Goal: Information Seeking & Learning: Learn about a topic

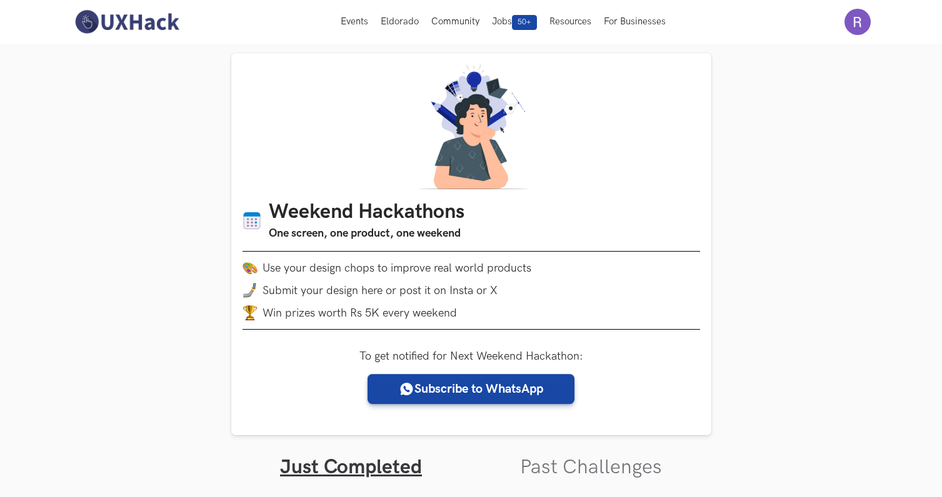
scroll to position [12, 0]
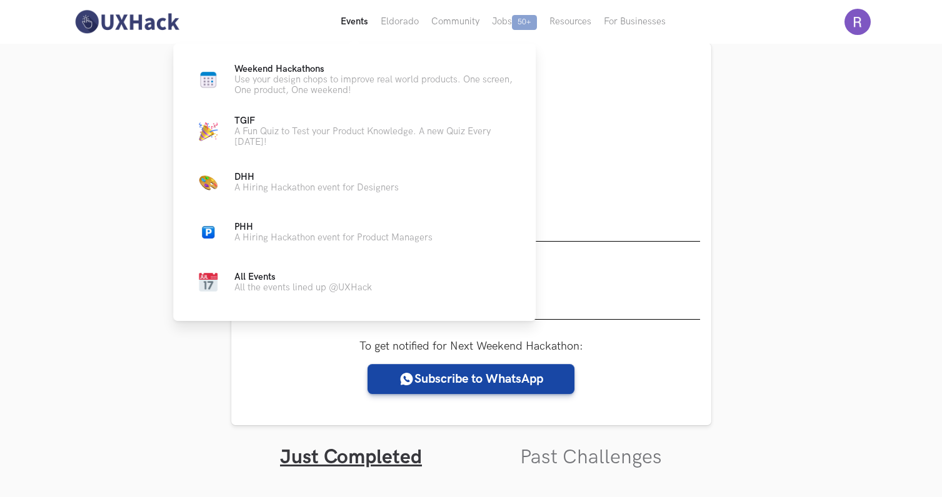
click at [360, 22] on button "Events Live" at bounding box center [354, 22] width 40 height 44
click at [314, 82] on p "Use your design chops to improve real world products. One screen, One product, …" at bounding box center [374, 84] width 281 height 21
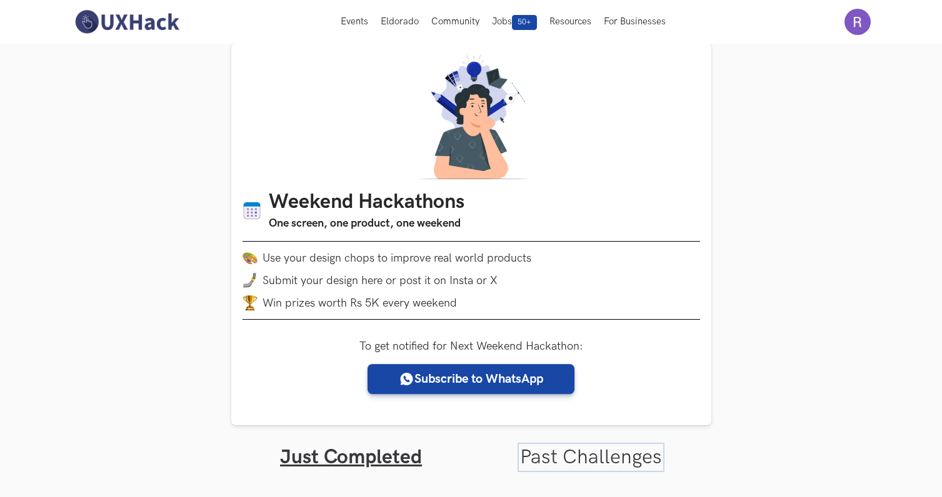
click at [629, 459] on link "Past Challenges" at bounding box center [591, 458] width 142 height 24
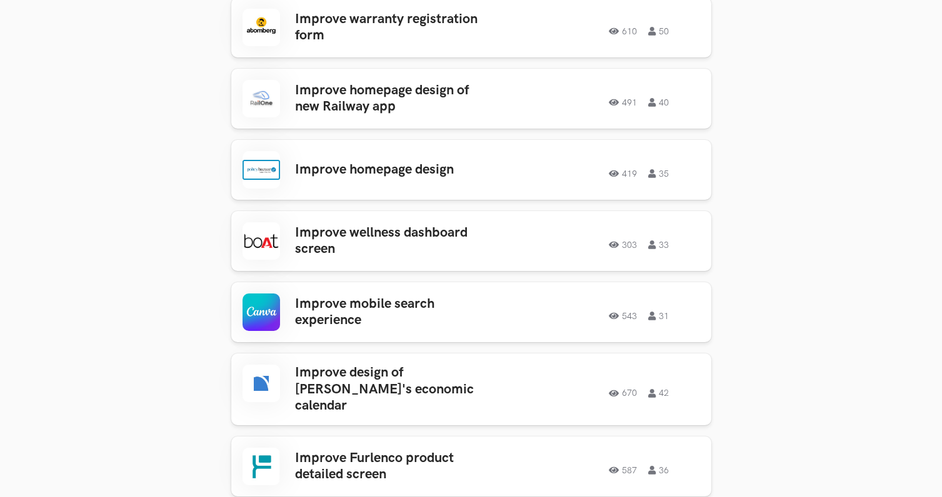
scroll to position [561, 0]
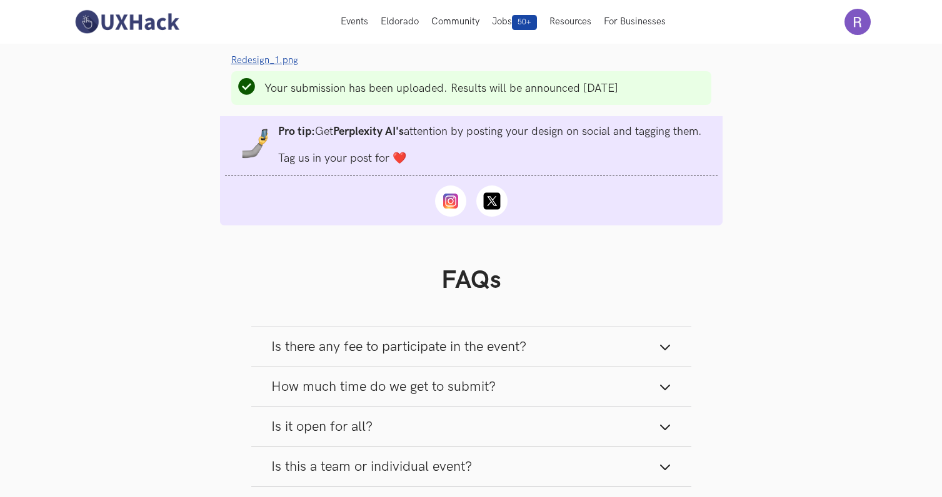
scroll to position [966, 0]
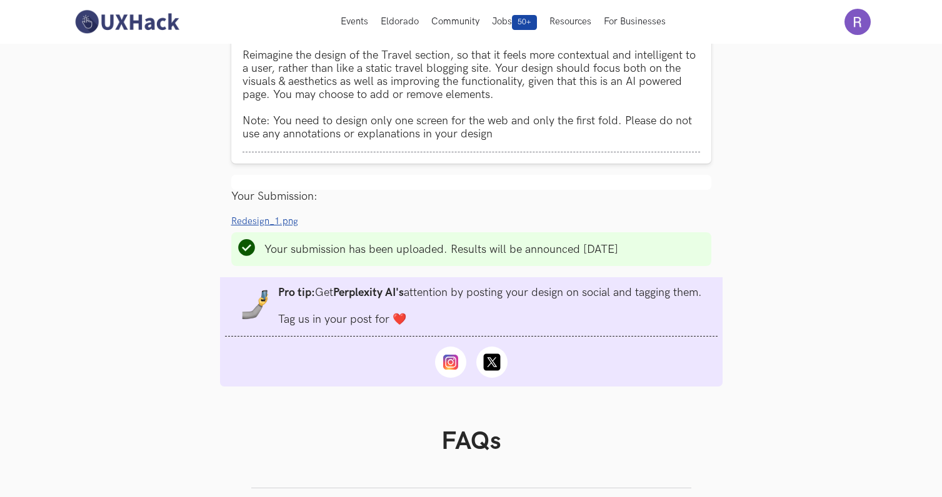
scroll to position [819, 0]
